Goal: Navigation & Orientation: Find specific page/section

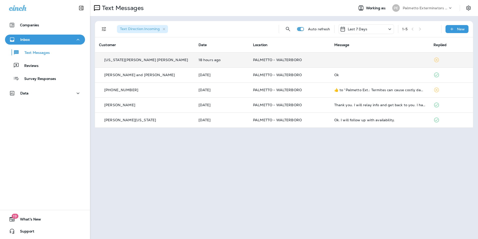
click at [355, 63] on td at bounding box center [381, 59] width 100 height 15
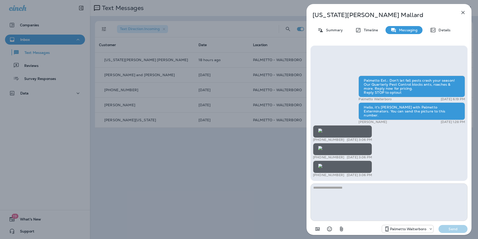
click at [323, 164] on img at bounding box center [321, 166] width 4 height 4
click at [323, 146] on img at bounding box center [321, 148] width 4 height 4
click at [463, 12] on icon "button" at bounding box center [463, 12] width 3 height 3
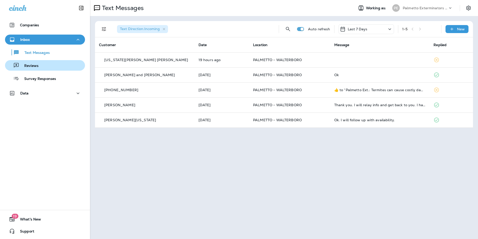
click at [62, 65] on div "Reviews" at bounding box center [45, 66] width 76 height 8
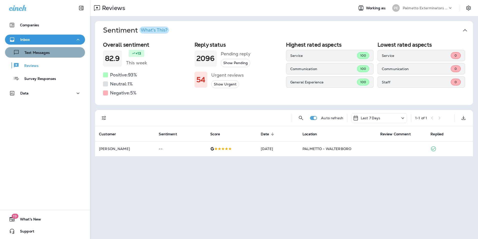
click at [68, 52] on div "Text Messages" at bounding box center [45, 53] width 76 height 8
